Goal: Information Seeking & Learning: Check status

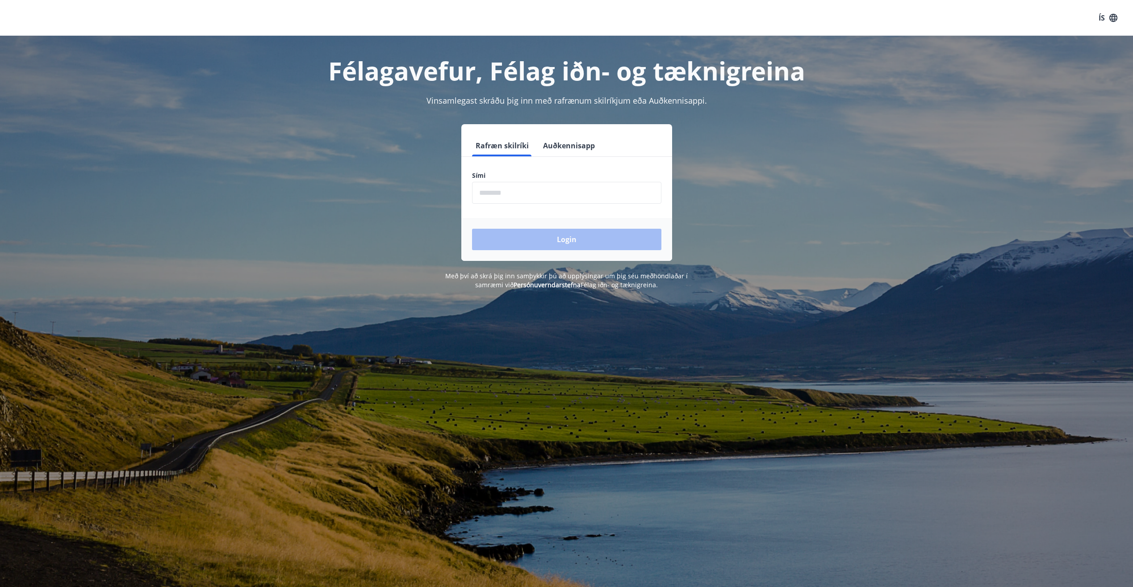
click at [516, 192] on input "phone" at bounding box center [566, 193] width 189 height 22
type input "********"
click at [546, 239] on button "Login" at bounding box center [566, 239] width 189 height 21
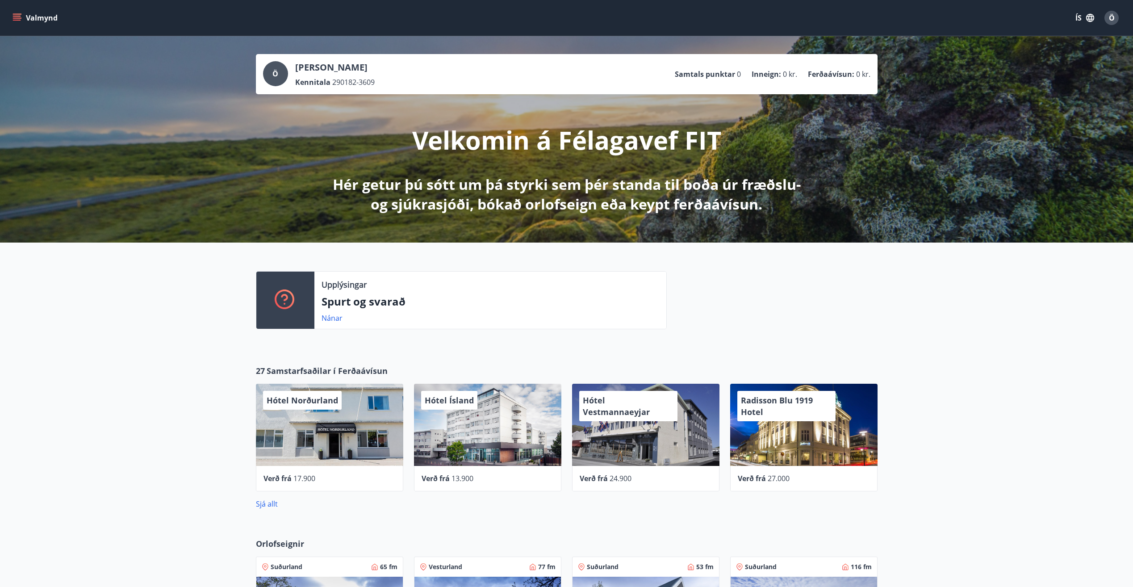
click at [13, 17] on icon "menu" at bounding box center [17, 17] width 9 height 9
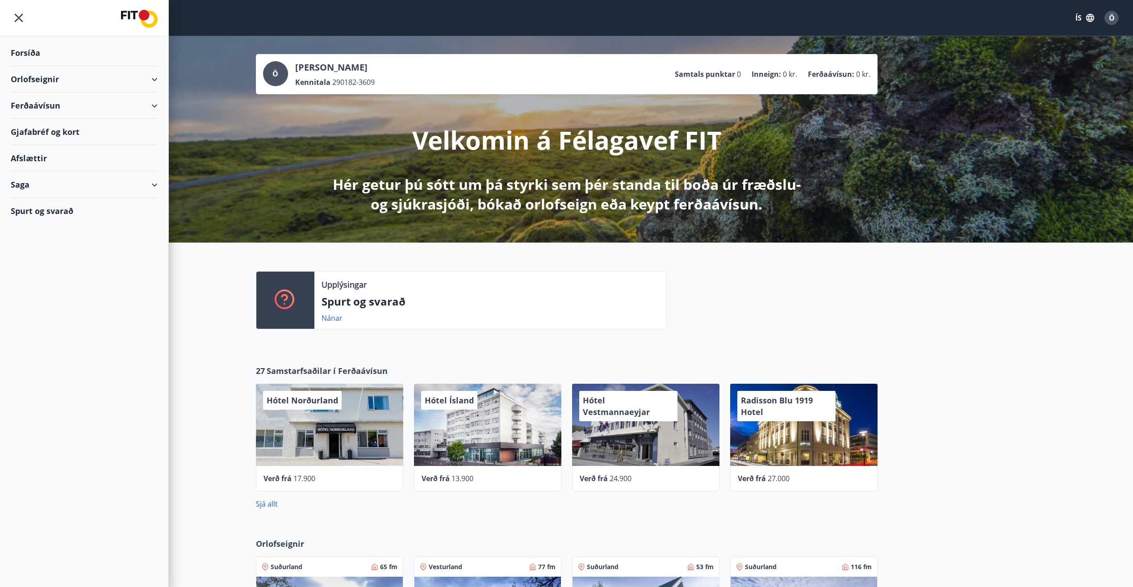
click at [21, 76] on div "Orlofseignir" at bounding box center [84, 79] width 147 height 26
click at [24, 54] on div "Forsíða" at bounding box center [84, 53] width 147 height 26
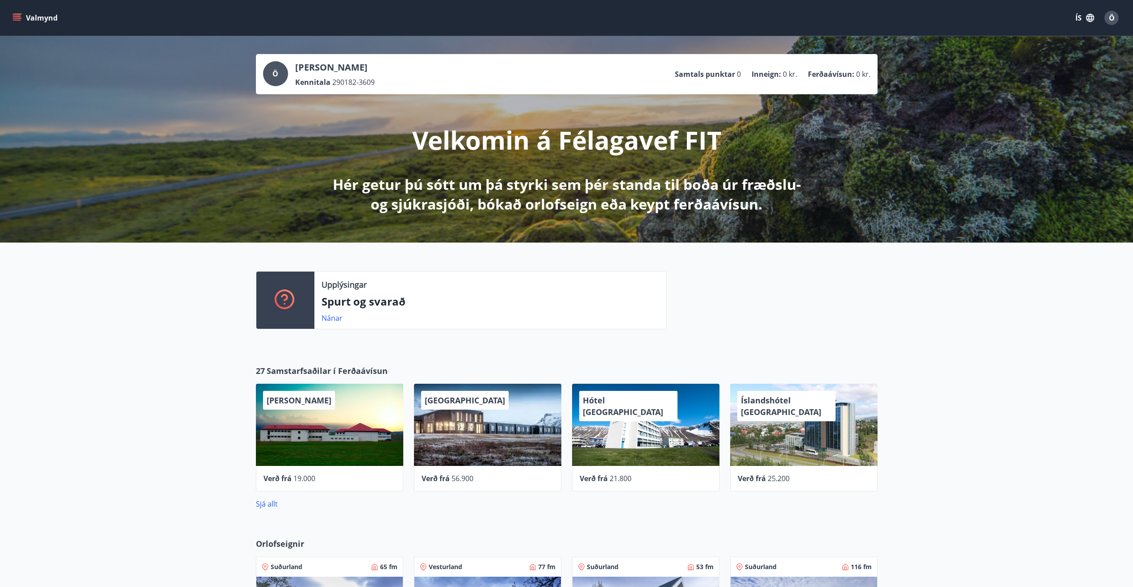
click at [14, 15] on icon "menu" at bounding box center [17, 17] width 9 height 9
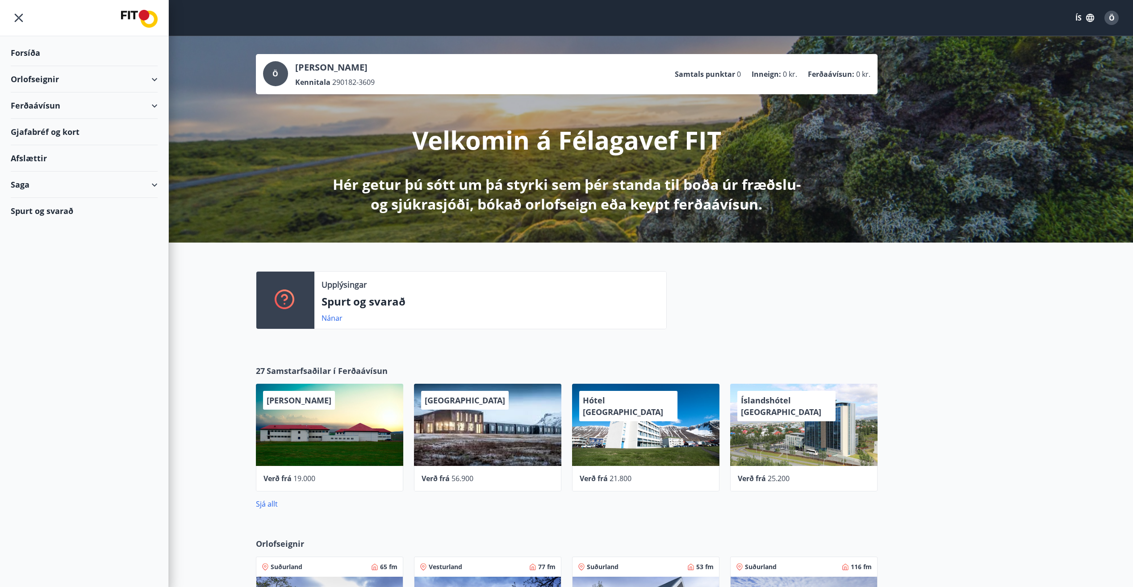
click at [1108, 17] on div "Ö" at bounding box center [1111, 18] width 14 height 14
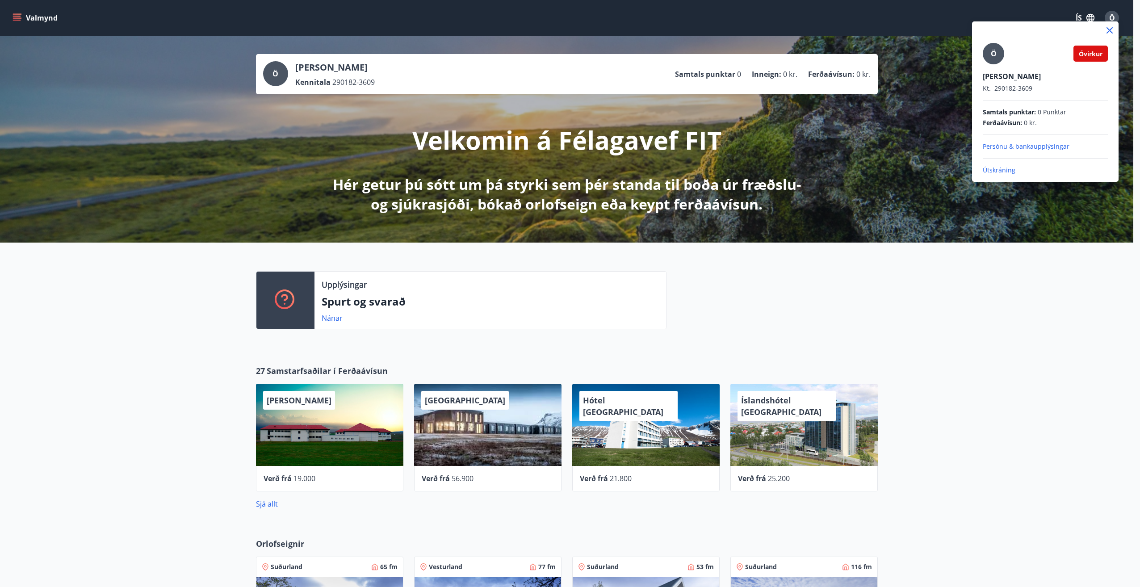
click at [1022, 144] on p "Persónu & bankaupplýsingar" at bounding box center [1044, 146] width 125 height 9
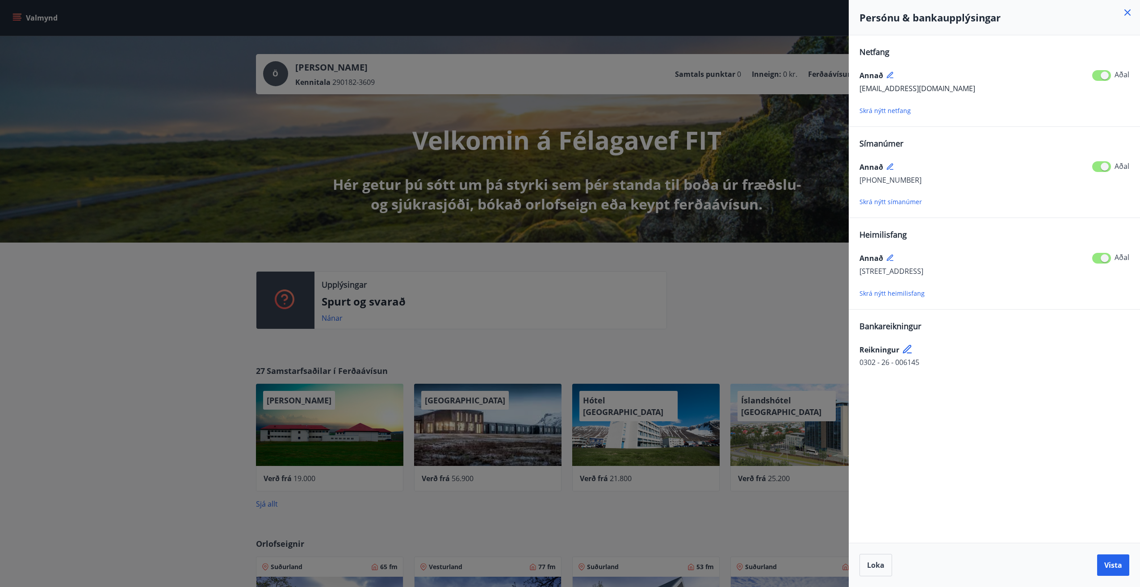
click at [46, 75] on div at bounding box center [570, 293] width 1140 height 587
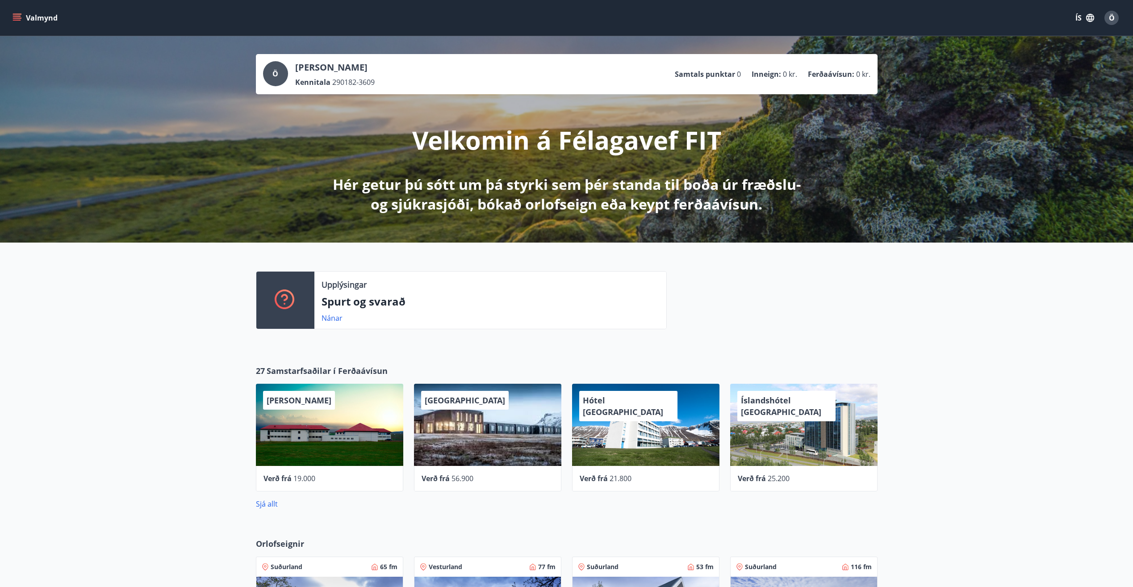
click at [20, 15] on icon "menu" at bounding box center [17, 17] width 9 height 9
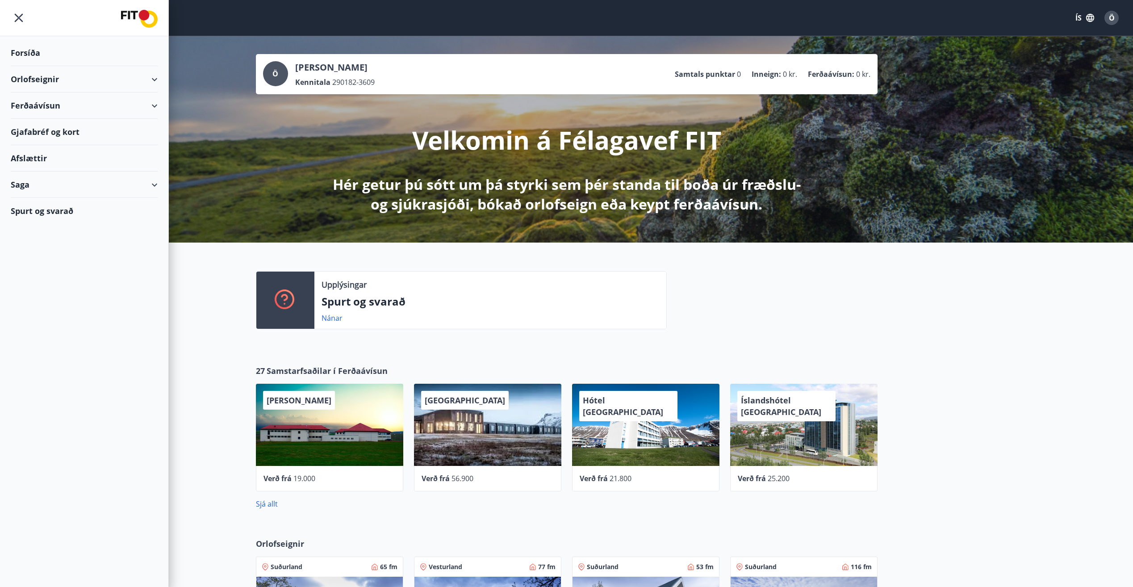
click at [25, 184] on div "Saga" at bounding box center [84, 184] width 147 height 26
click at [30, 259] on div "Punktar" at bounding box center [84, 263] width 133 height 19
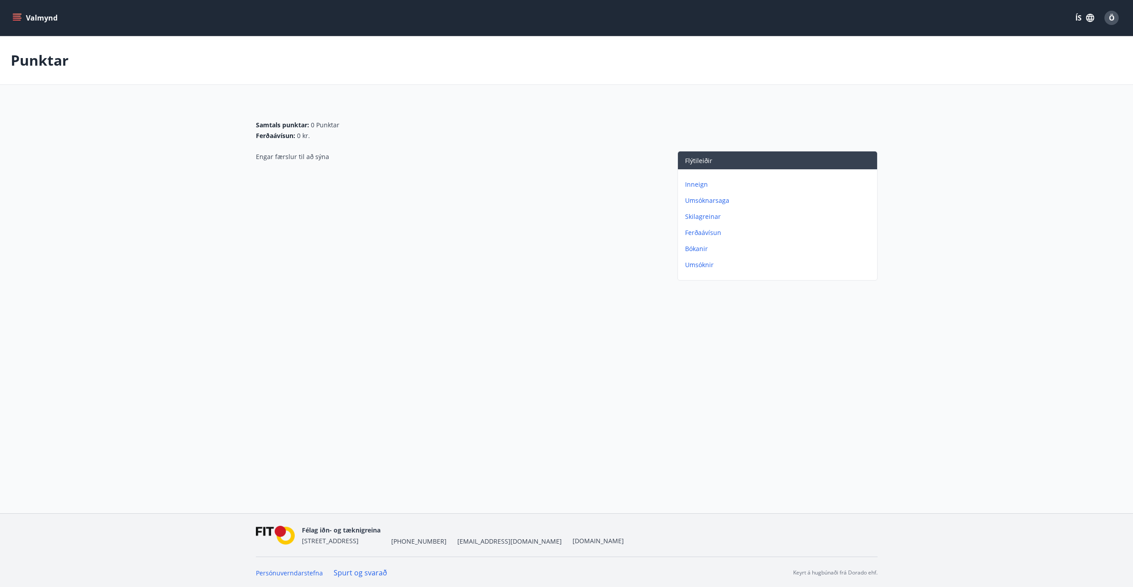
click at [18, 21] on icon "menu" at bounding box center [17, 17] width 9 height 9
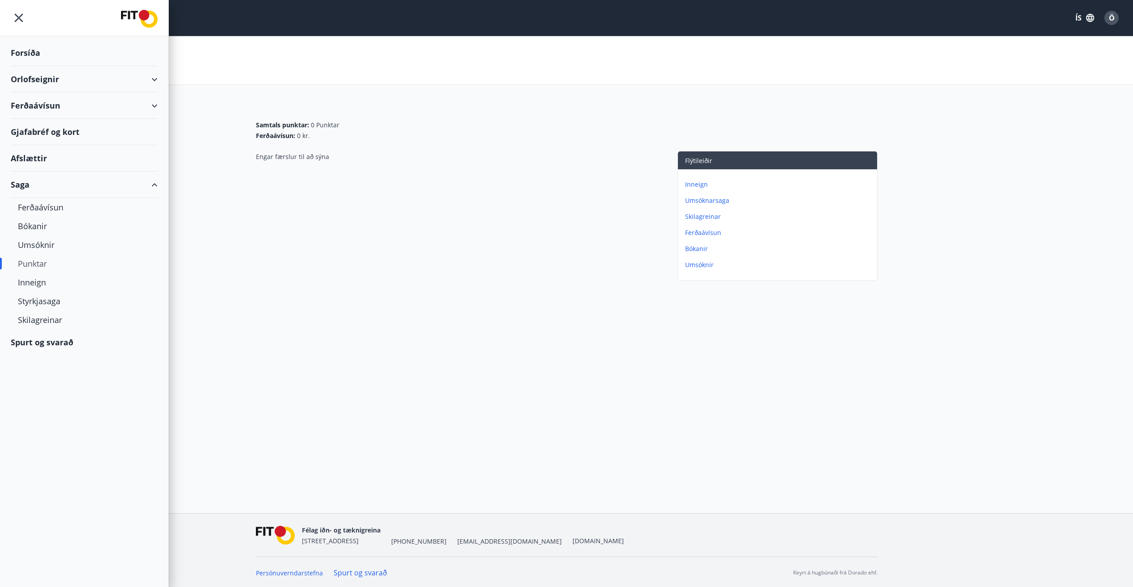
click at [32, 159] on div "Afslættir" at bounding box center [84, 158] width 147 height 26
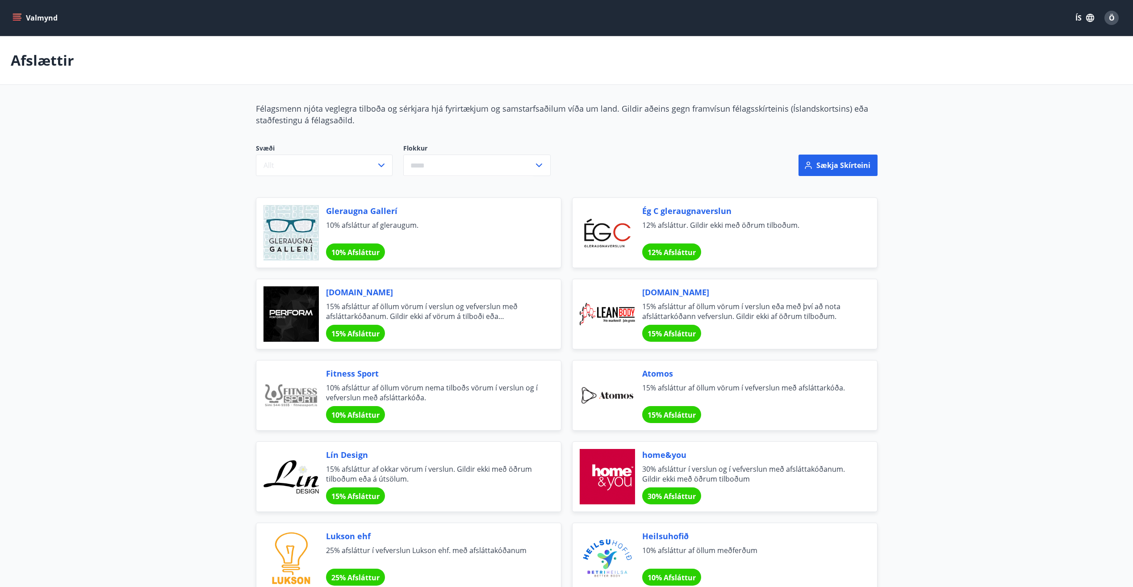
click at [358, 410] on span "10% Afsláttur" at bounding box center [355, 415] width 48 height 10
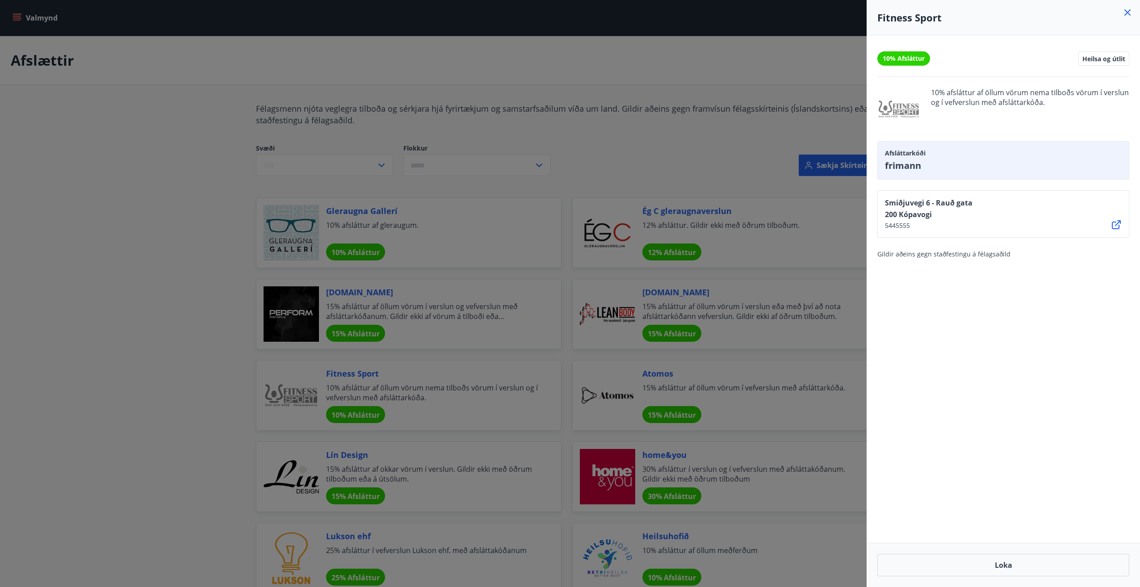
click at [202, 371] on div at bounding box center [570, 293] width 1140 height 587
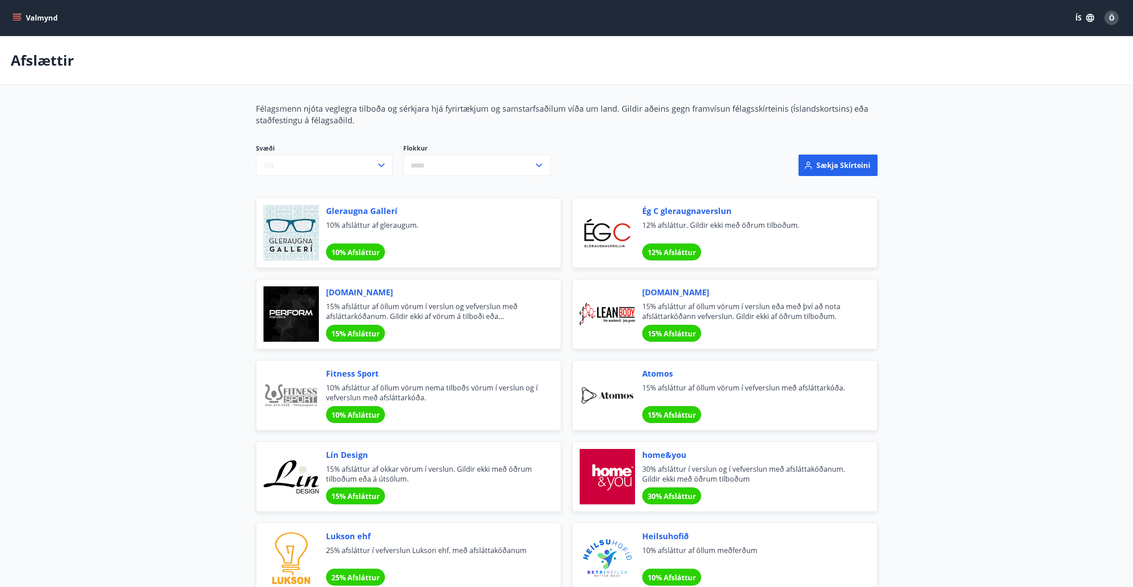
click at [17, 17] on icon "menu" at bounding box center [17, 17] width 9 height 9
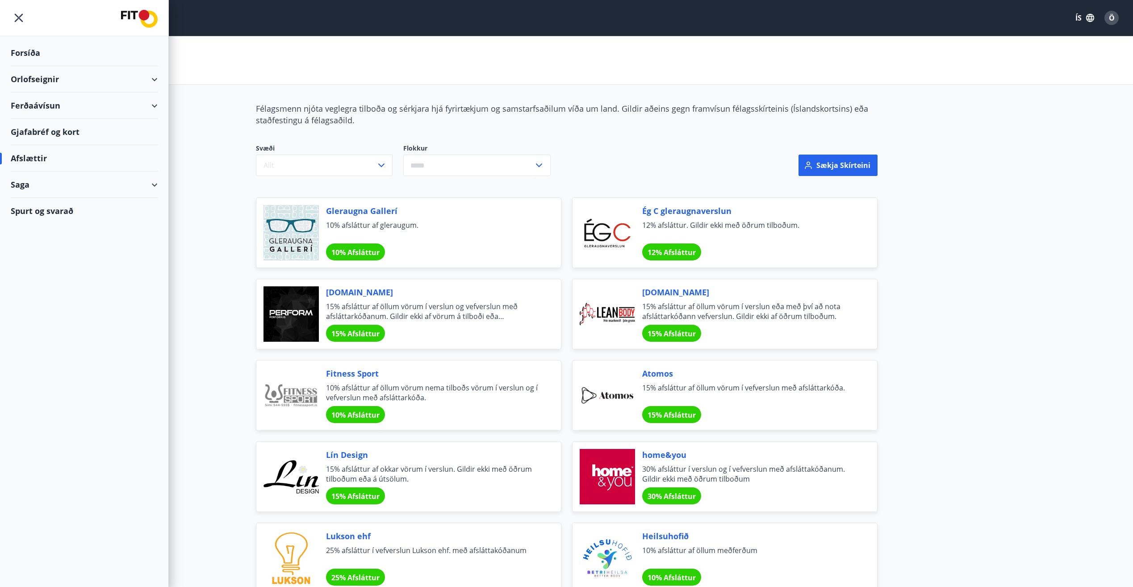
click at [30, 54] on div "Forsíða" at bounding box center [84, 53] width 147 height 26
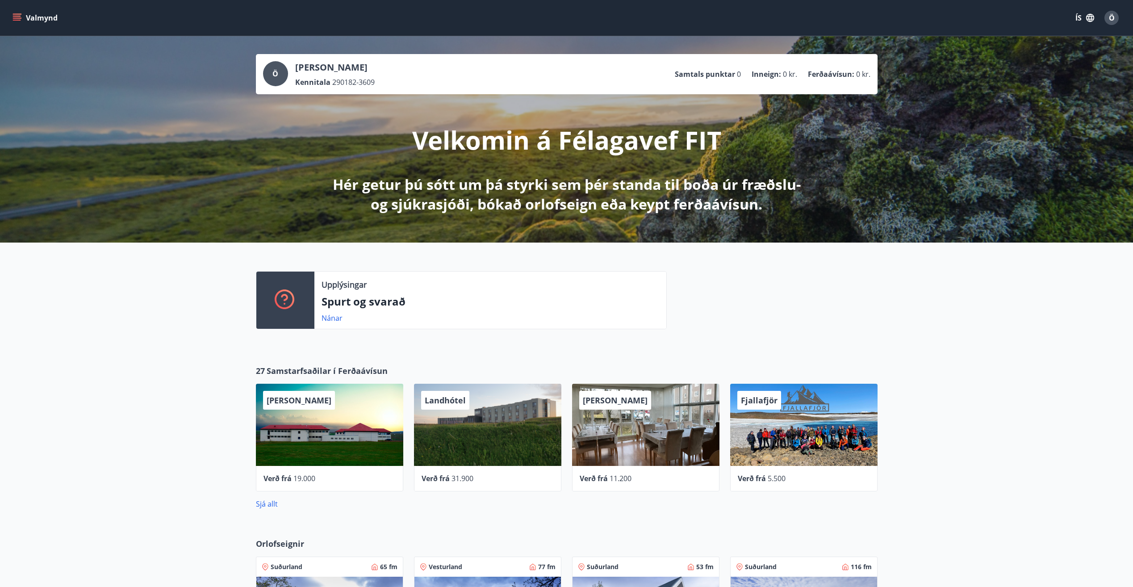
click at [20, 14] on icon "menu" at bounding box center [18, 14] width 10 height 1
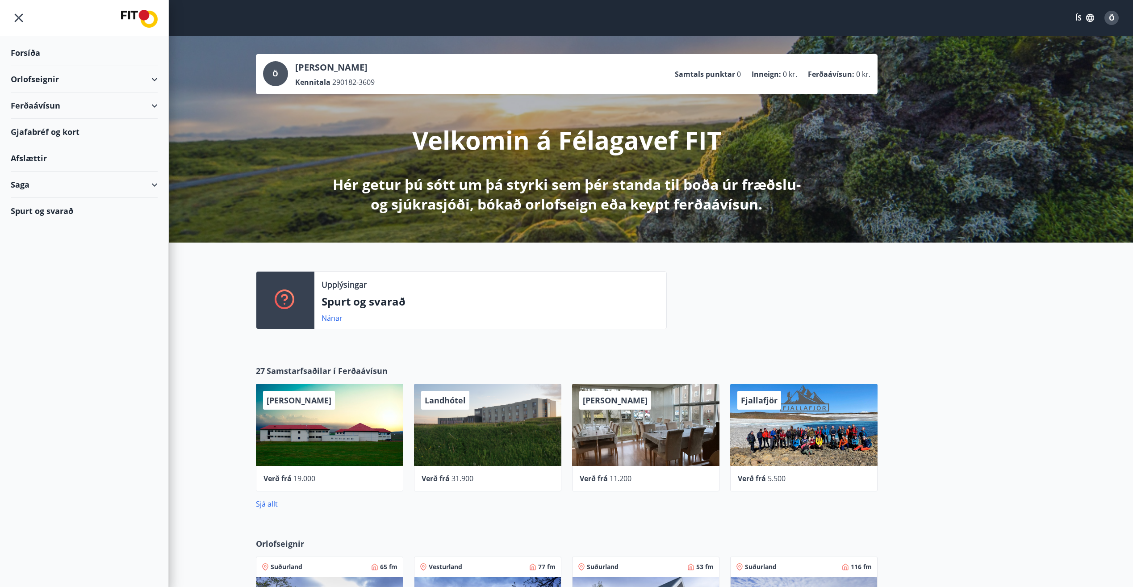
click at [52, 73] on div "Orlofseignir" at bounding box center [84, 79] width 147 height 26
click at [42, 138] on div "Ferðaávísun" at bounding box center [84, 143] width 147 height 26
click at [34, 278] on div "Saga" at bounding box center [84, 278] width 147 height 26
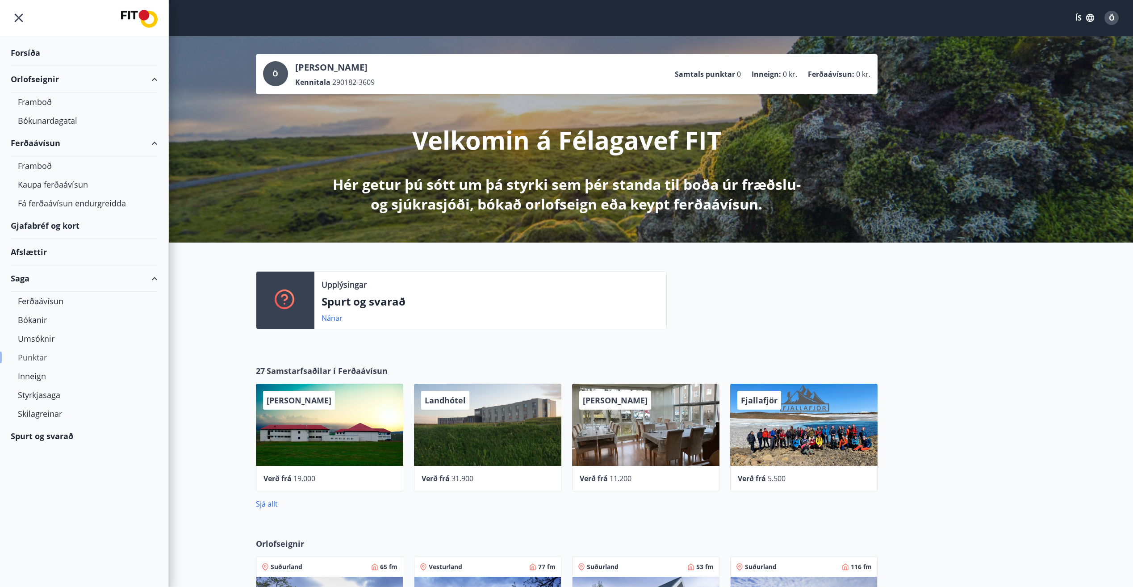
click at [33, 361] on div "Punktar" at bounding box center [84, 357] width 133 height 19
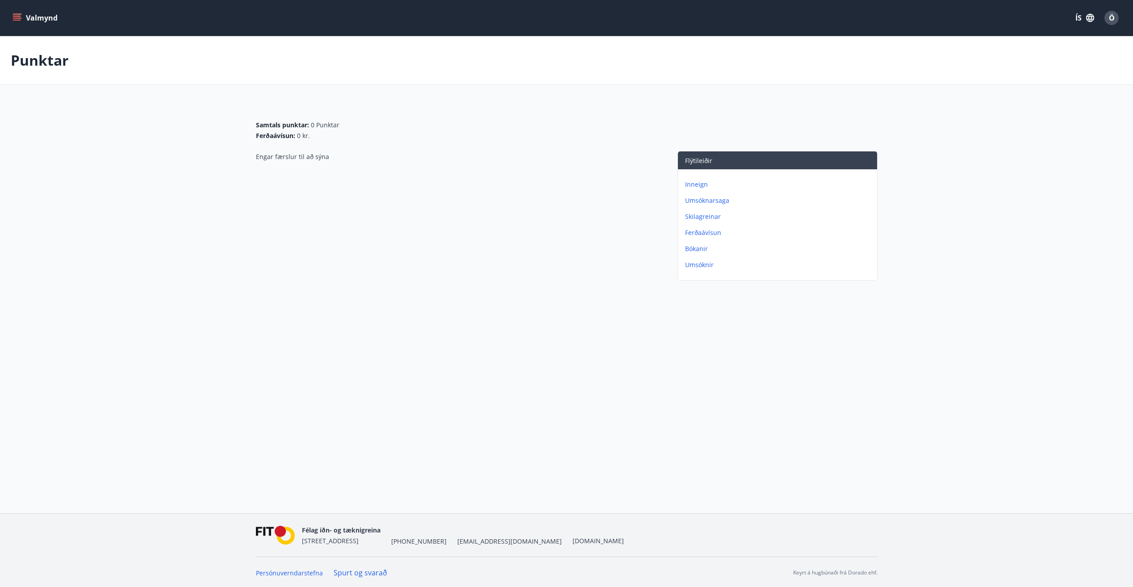
click at [706, 217] on p "Skilagreinar" at bounding box center [779, 216] width 188 height 9
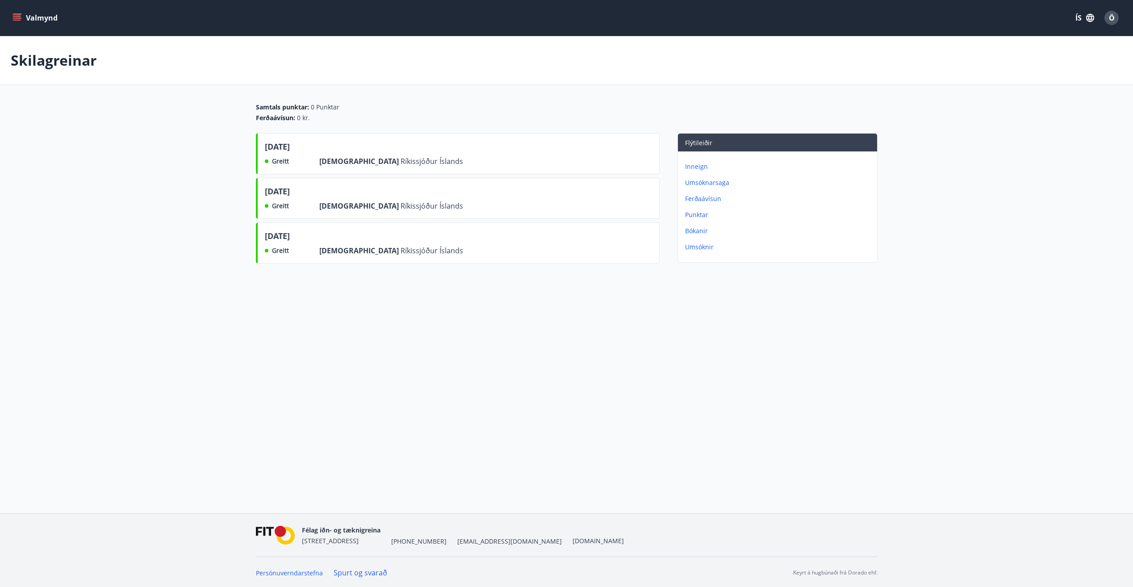
click at [411, 418] on div "Valmynd ÍS Ö Skilagreinar Samtals punktar : 0 Punktar Ferðaávísun : 0 kr. [DATE…" at bounding box center [566, 256] width 1133 height 513
